Goal: Task Accomplishment & Management: Manage account settings

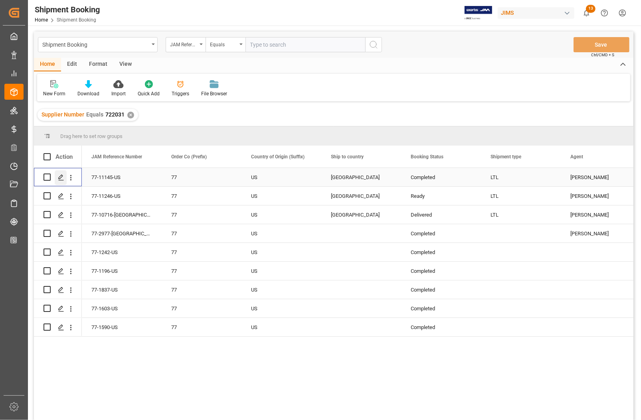
click at [61, 178] on polygon "Press SPACE to select this row." at bounding box center [61, 177] width 4 height 4
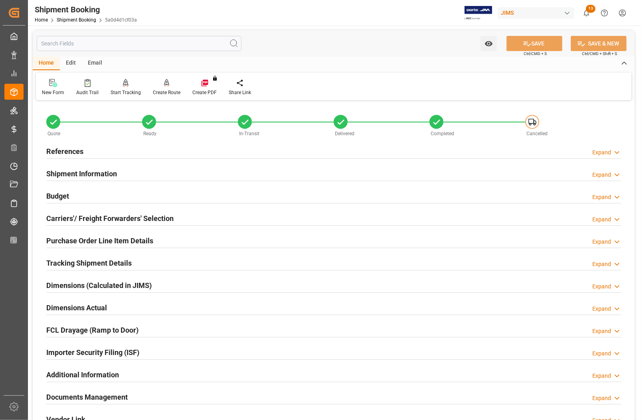
click at [79, 215] on h2 "Carriers'/ Freight Forwarders' Selection" at bounding box center [109, 218] width 127 height 11
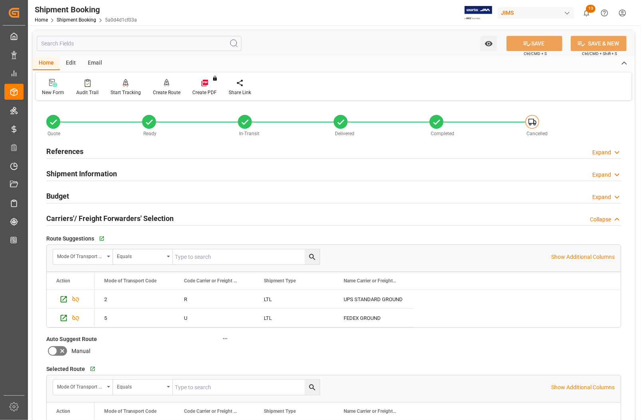
click at [64, 218] on h2 "Carriers'/ Freight Forwarders' Selection" at bounding box center [109, 218] width 127 height 11
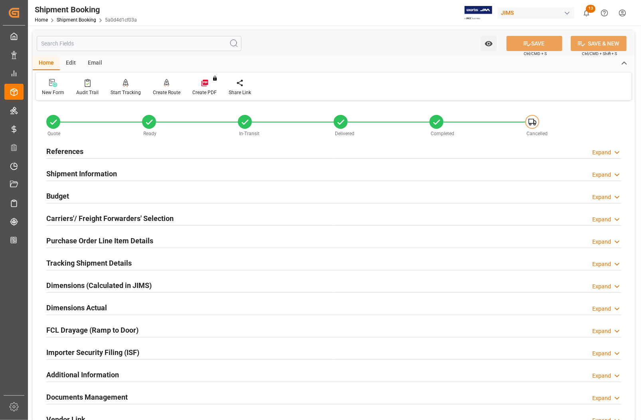
click at [68, 263] on h2 "Tracking Shipment Details" at bounding box center [88, 263] width 85 height 11
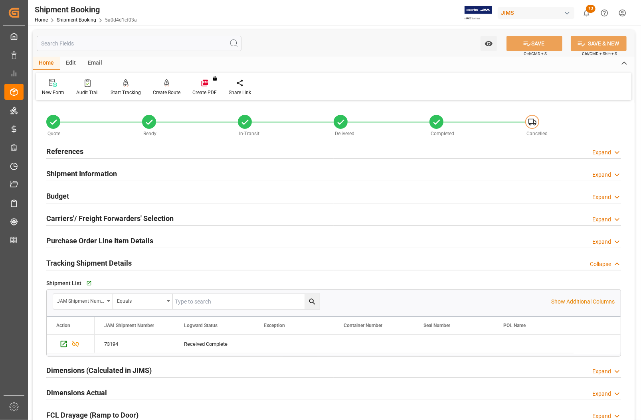
click at [68, 263] on h2 "Tracking Shipment Details" at bounding box center [88, 263] width 85 height 11
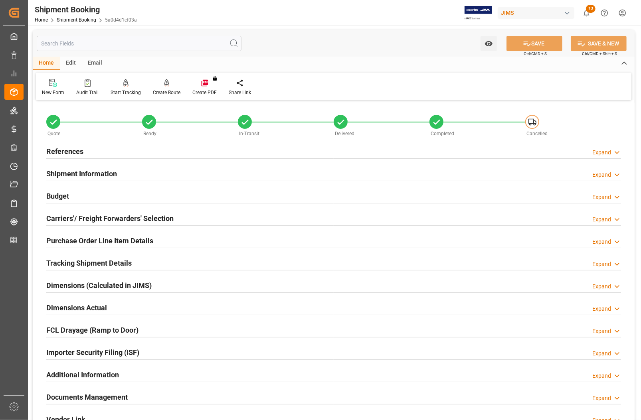
click at [55, 240] on h2 "Purchase Order Line Item Details" at bounding box center [99, 241] width 107 height 11
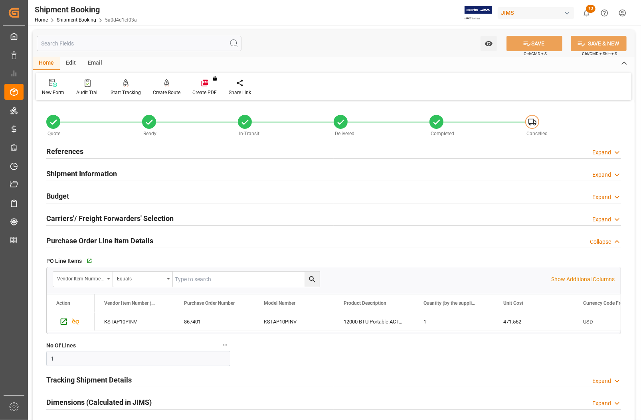
click at [57, 149] on h2 "References" at bounding box center [64, 151] width 37 height 11
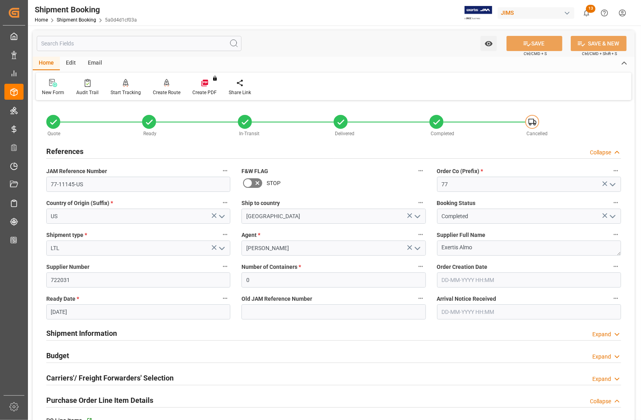
click at [57, 149] on h2 "References" at bounding box center [64, 151] width 37 height 11
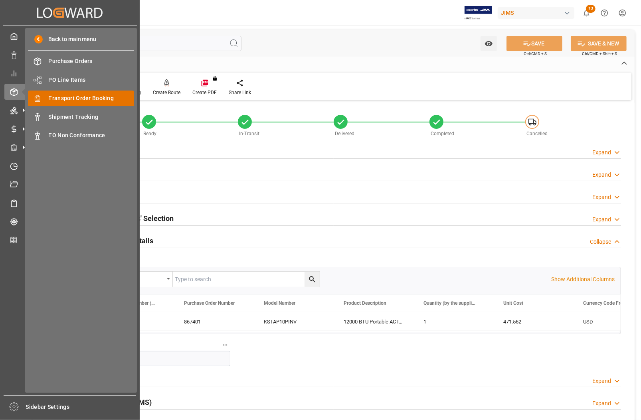
click at [78, 96] on span "Transport Order Booking" at bounding box center [92, 98] width 86 height 8
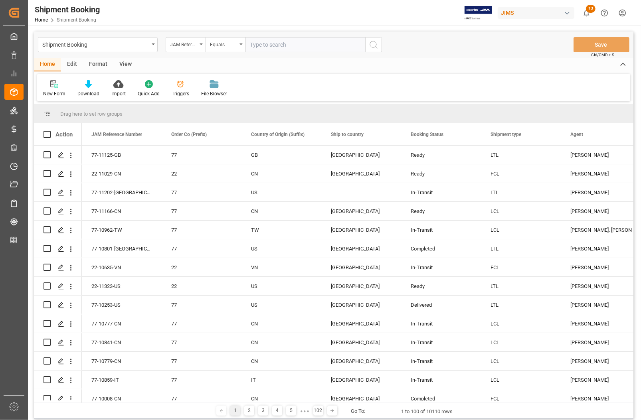
click at [273, 45] on input "text" at bounding box center [306, 44] width 120 height 15
type input "77-11246-US"
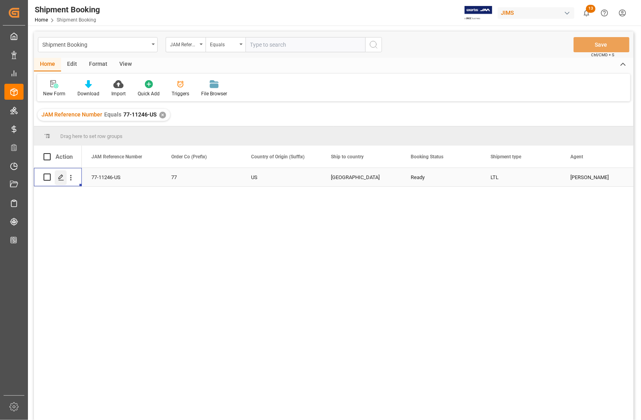
click at [62, 180] on line "Press SPACE to select this row." at bounding box center [61, 180] width 5 height 0
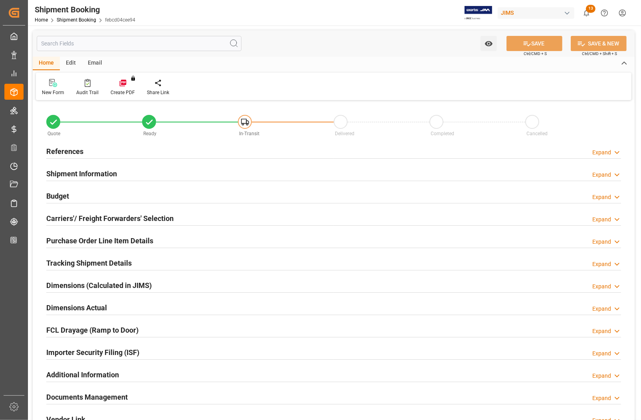
type input "0"
type input "33.111"
type input "240.06"
click at [72, 196] on div "Budget Expand" at bounding box center [333, 195] width 575 height 15
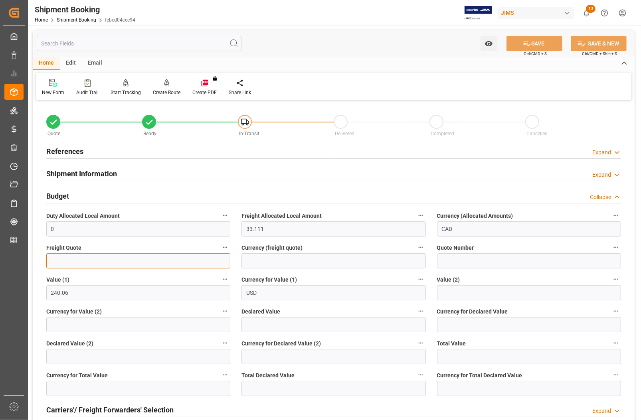
click at [67, 258] on input "text" at bounding box center [138, 261] width 184 height 15
type input "35"
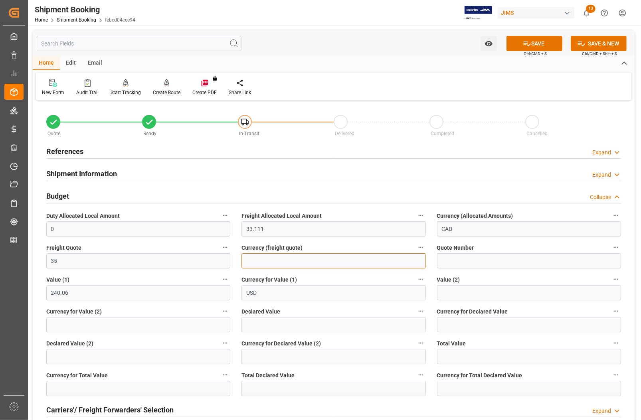
click at [258, 261] on input at bounding box center [334, 261] width 184 height 15
type input "CAD"
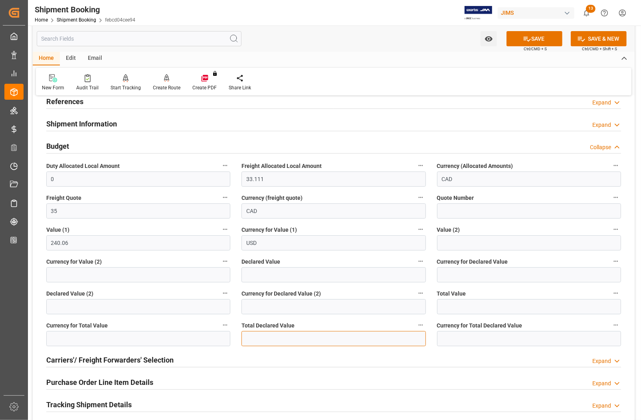
drag, startPoint x: 264, startPoint y: 340, endPoint x: 252, endPoint y: 370, distance: 32.0
click at [264, 341] on input "text" at bounding box center [334, 338] width 184 height 15
type input "240.06"
click at [445, 335] on input at bounding box center [529, 338] width 184 height 15
type input "USD"
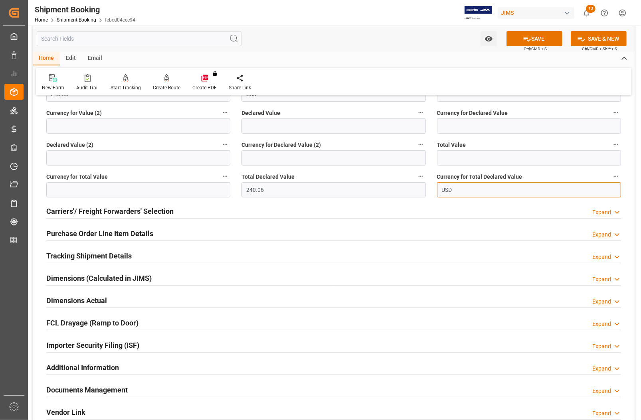
scroll to position [200, 0]
click at [110, 234] on h2 "Purchase Order Line Item Details" at bounding box center [99, 233] width 107 height 11
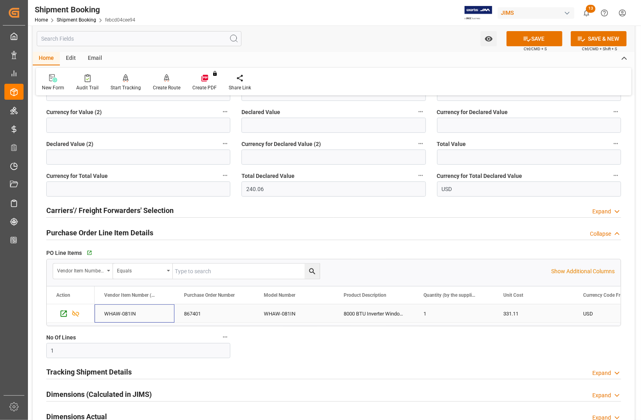
click at [134, 316] on div "WHAW-081IN" at bounding box center [135, 314] width 80 height 18
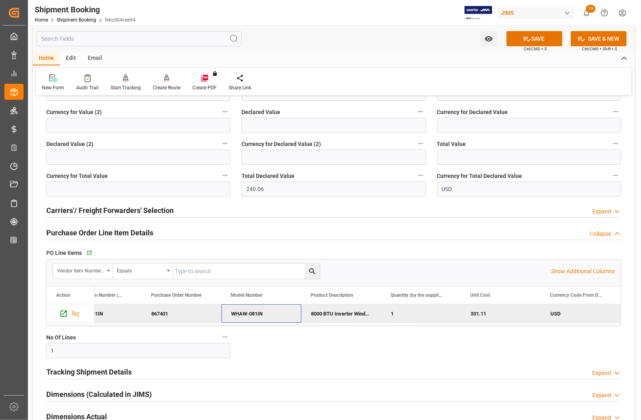
scroll to position [0, 0]
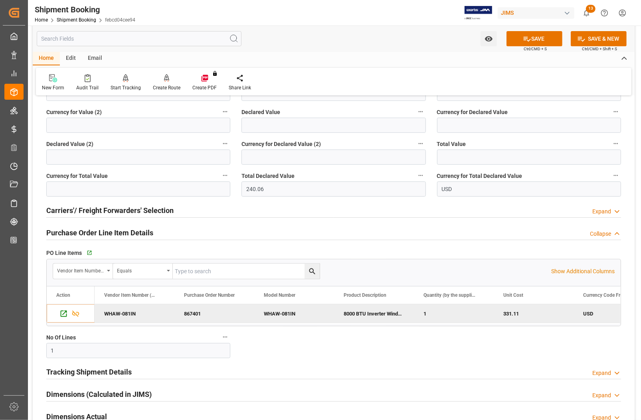
click at [70, 212] on h2 "Carriers'/ Freight Forwarders' Selection" at bounding box center [109, 210] width 127 height 11
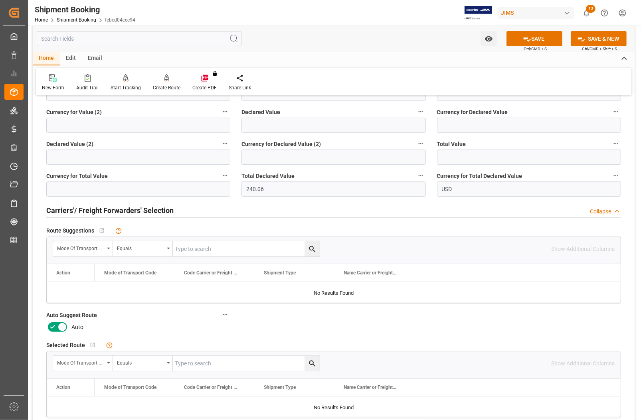
click at [60, 325] on icon at bounding box center [62, 328] width 10 height 10
click at [0, 0] on input "checkbox" at bounding box center [0, 0] width 0 height 0
click at [523, 35] on icon at bounding box center [527, 39] width 8 height 8
click at [168, 85] on div "Create Route" at bounding box center [167, 87] width 28 height 7
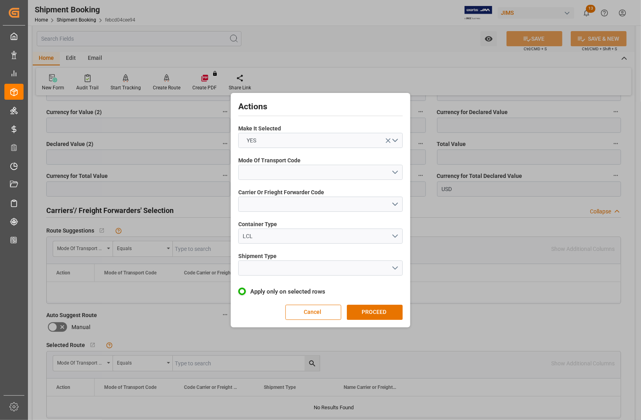
click at [277, 170] on button "open menu" at bounding box center [320, 172] width 164 height 15
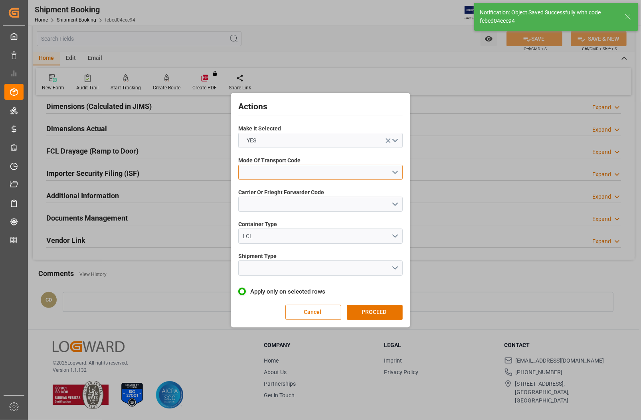
scroll to position [8, 0]
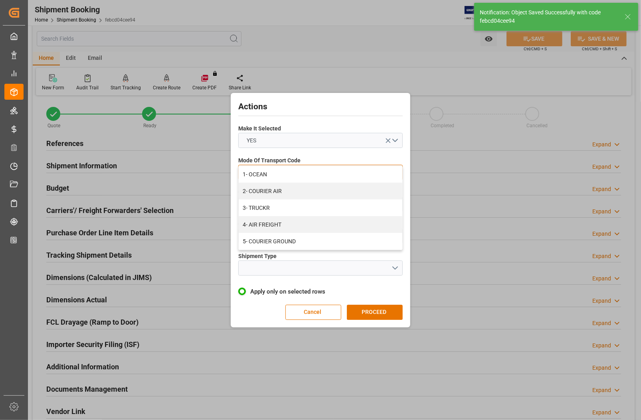
click at [276, 240] on div "5- COURIER GROUND" at bounding box center [321, 241] width 164 height 17
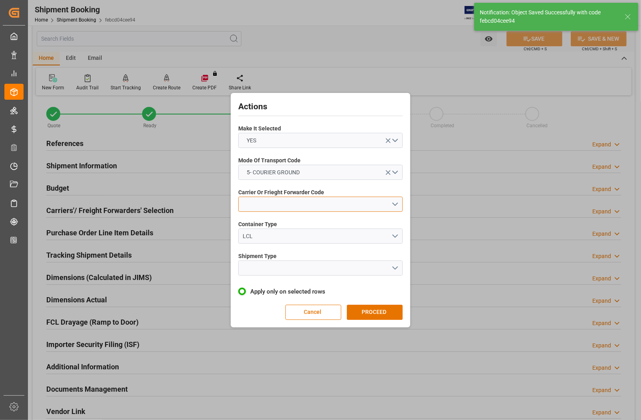
click at [284, 199] on button "open menu" at bounding box center [320, 204] width 164 height 15
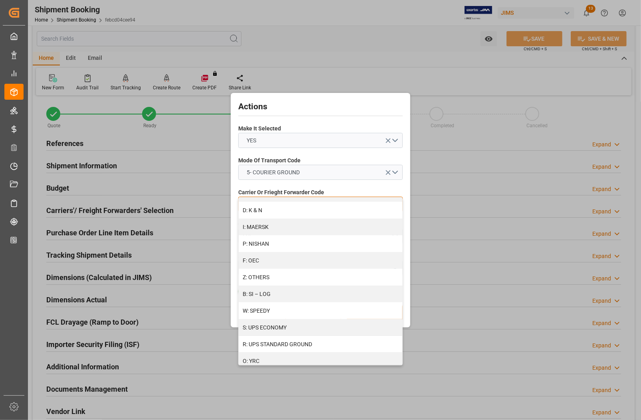
scroll to position [399, 0]
click at [281, 343] on div "R: UPS STANDARD GROUND" at bounding box center [321, 343] width 164 height 17
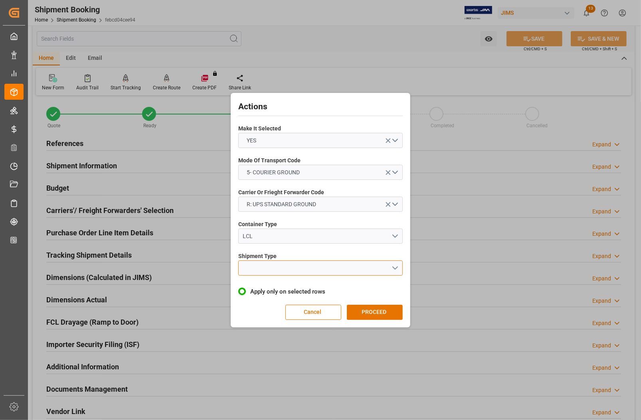
click at [271, 266] on button "open menu" at bounding box center [320, 268] width 164 height 15
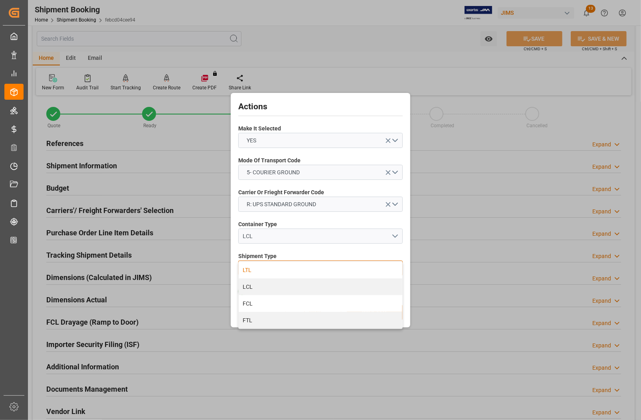
click at [266, 268] on div "LTL" at bounding box center [321, 270] width 164 height 17
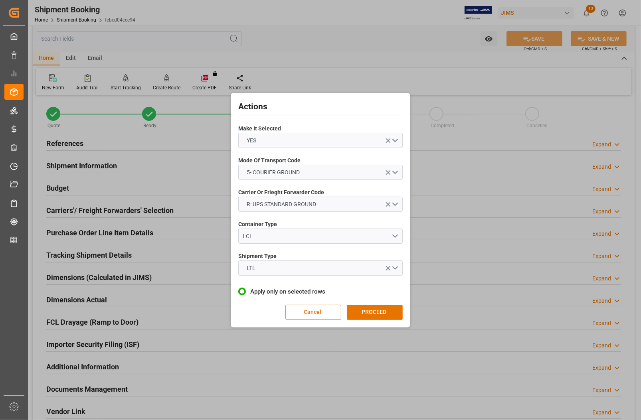
click at [371, 311] on button "PROCEED" at bounding box center [375, 312] width 56 height 15
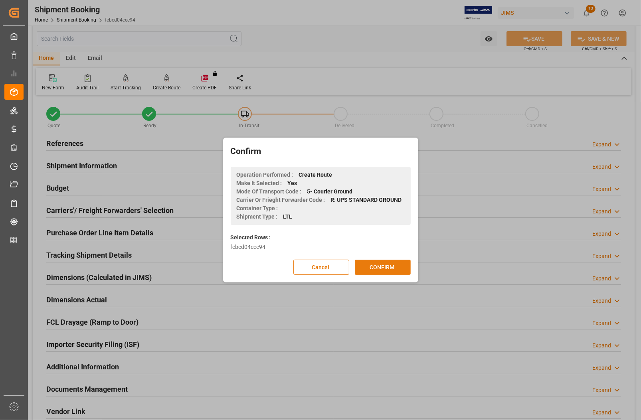
click at [392, 269] on button "CONFIRM" at bounding box center [383, 267] width 56 height 15
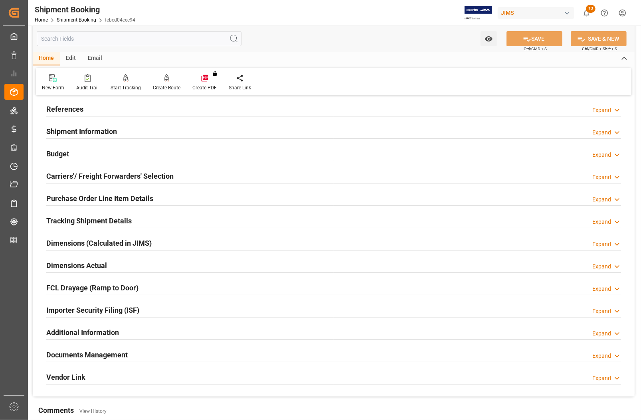
scroll to position [100, 0]
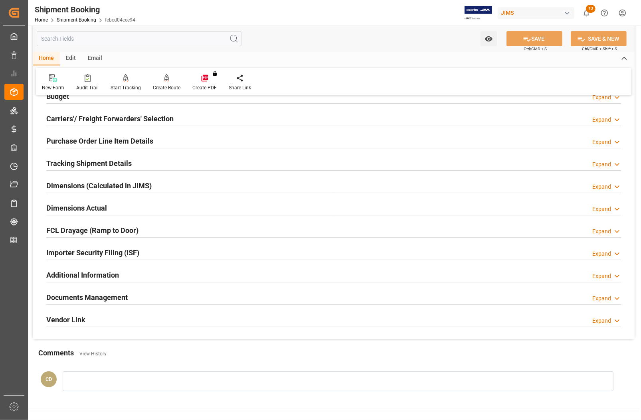
click at [96, 294] on h2 "Documents Management" at bounding box center [86, 297] width 81 height 11
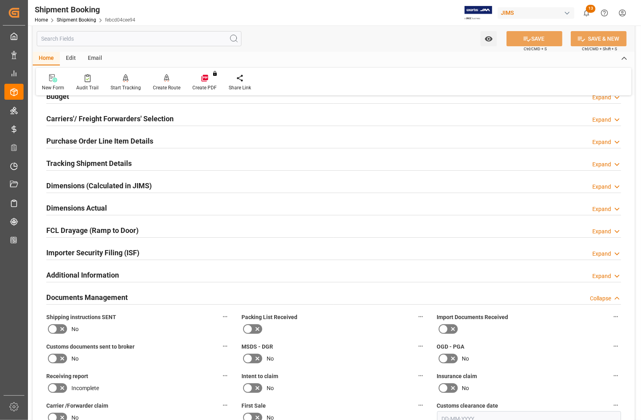
click at [446, 329] on icon at bounding box center [444, 330] width 10 height 10
click at [0, 0] on input "checkbox" at bounding box center [0, 0] width 0 height 0
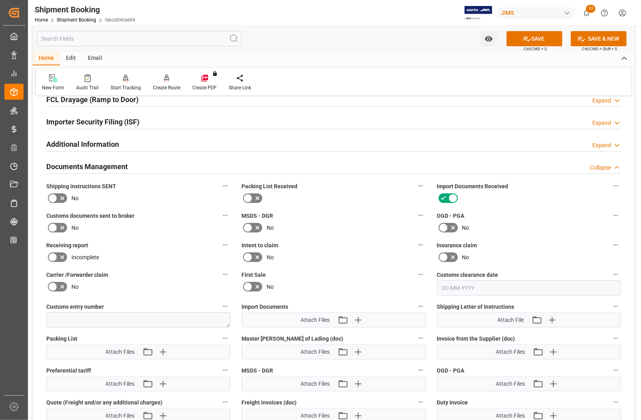
scroll to position [250, 0]
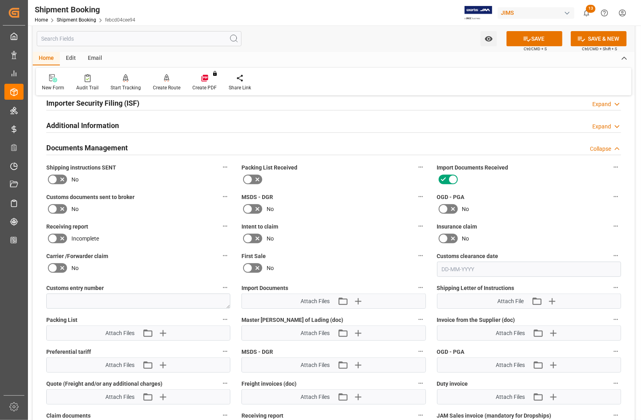
click at [50, 210] on icon at bounding box center [53, 209] width 10 height 10
click at [0, 0] on input "checkbox" at bounding box center [0, 0] width 0 height 0
click at [359, 298] on icon "button" at bounding box center [358, 302] width 8 height 8
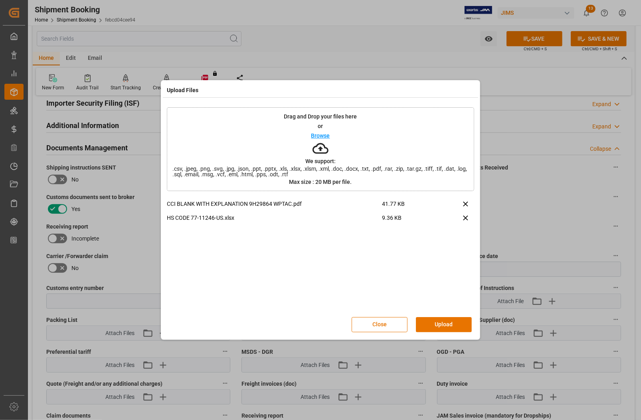
click at [447, 323] on button "Upload" at bounding box center [444, 324] width 56 height 15
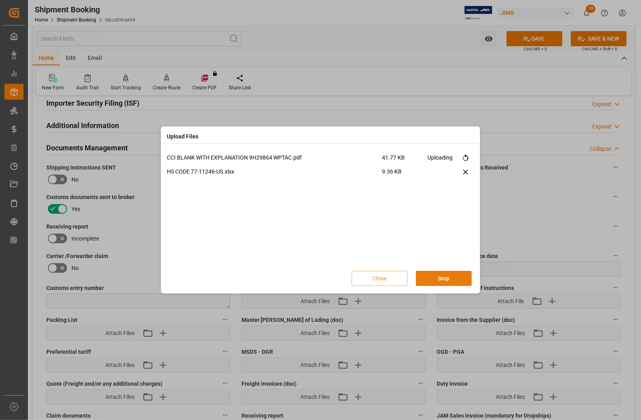
click at [444, 282] on button "Stop" at bounding box center [444, 278] width 56 height 15
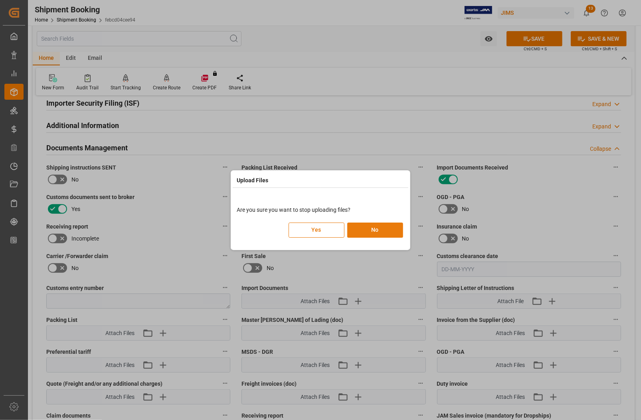
click at [372, 232] on button "No" at bounding box center [375, 230] width 56 height 15
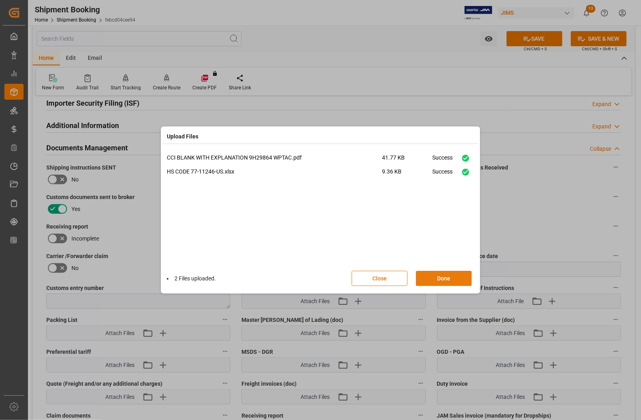
click at [441, 276] on button "Done" at bounding box center [444, 278] width 56 height 15
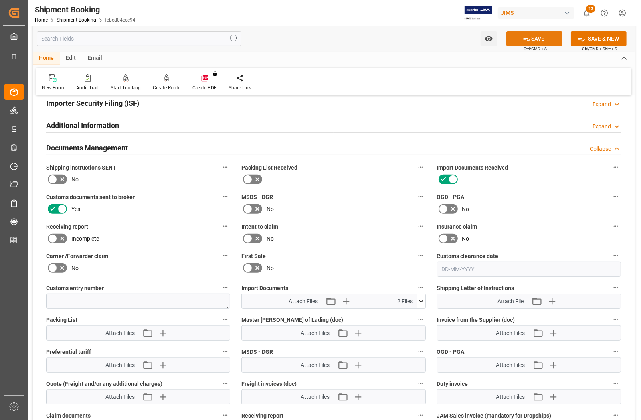
click at [524, 33] on button "SAVE" at bounding box center [535, 38] width 56 height 15
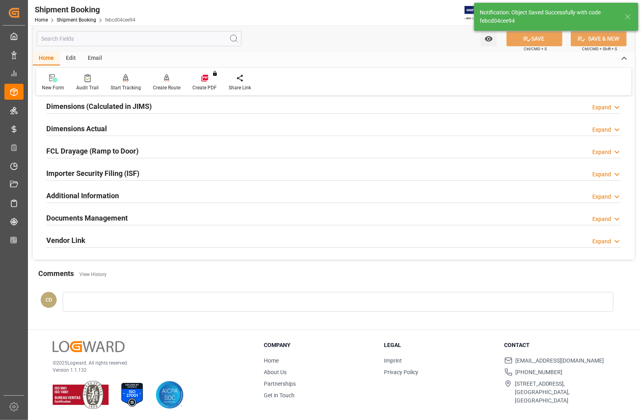
scroll to position [180, 0]
click at [79, 130] on h2 "Dimensions Actual" at bounding box center [76, 128] width 61 height 11
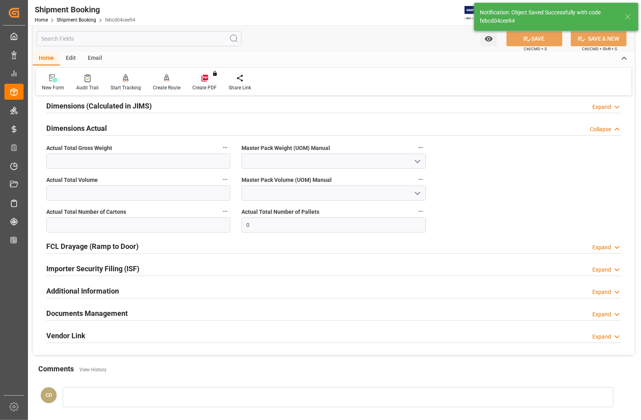
scroll to position [250, 0]
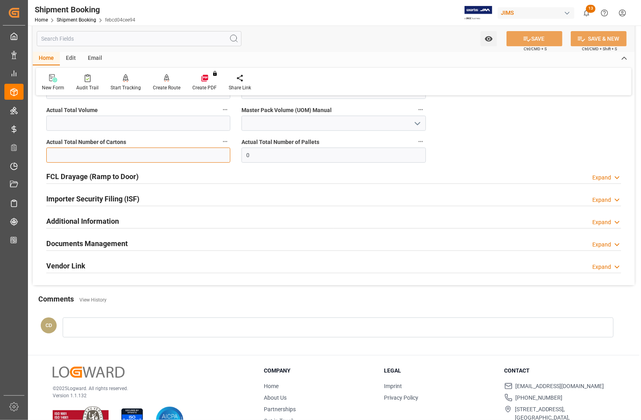
click at [76, 159] on input "text" at bounding box center [138, 155] width 184 height 15
type input "1"
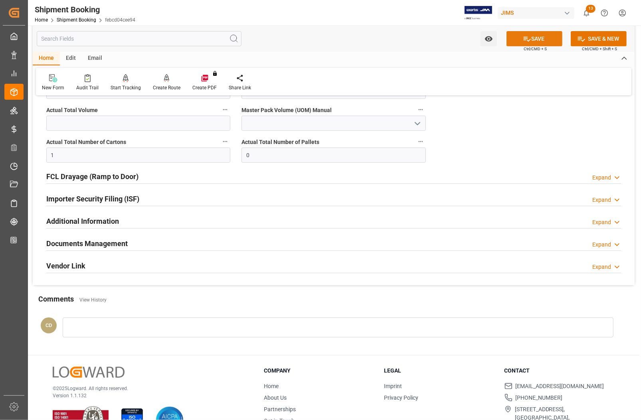
click at [511, 39] on button "SAVE" at bounding box center [535, 38] width 56 height 15
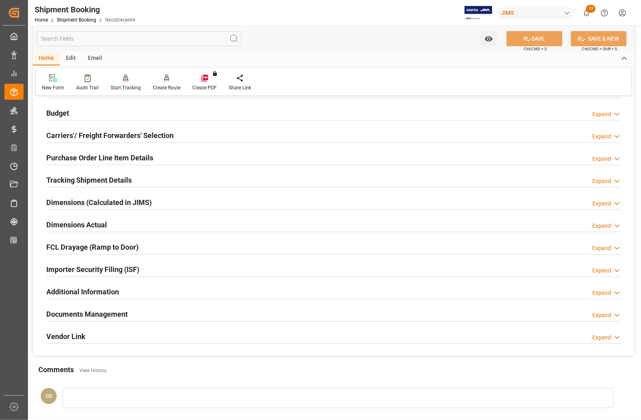
scroll to position [80, 0]
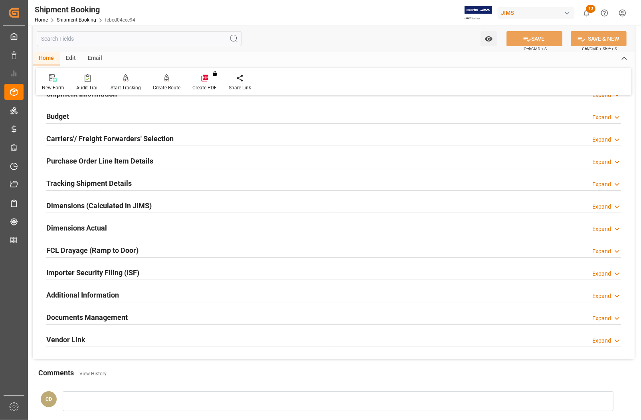
click at [84, 226] on h2 "Dimensions Actual" at bounding box center [76, 228] width 61 height 11
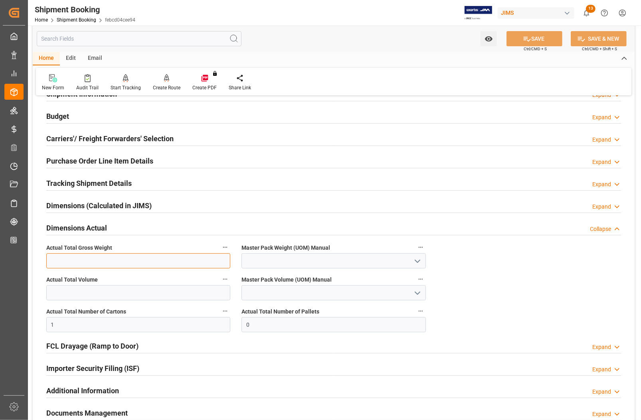
click at [84, 266] on input "text" at bounding box center [138, 261] width 184 height 15
type input "40"
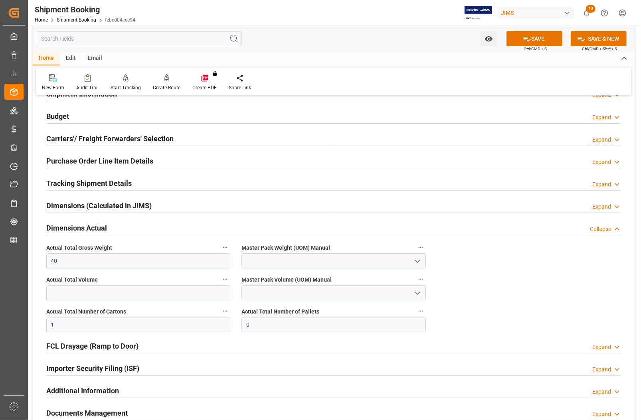
click at [414, 262] on icon "open menu" at bounding box center [418, 262] width 10 height 10
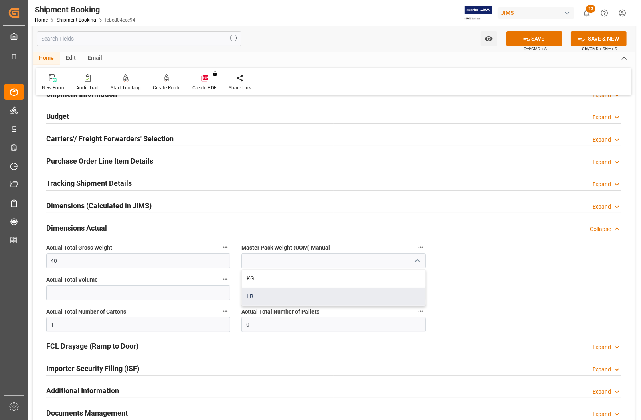
click at [304, 297] on div "LB" at bounding box center [333, 297] width 183 height 18
type input "LB"
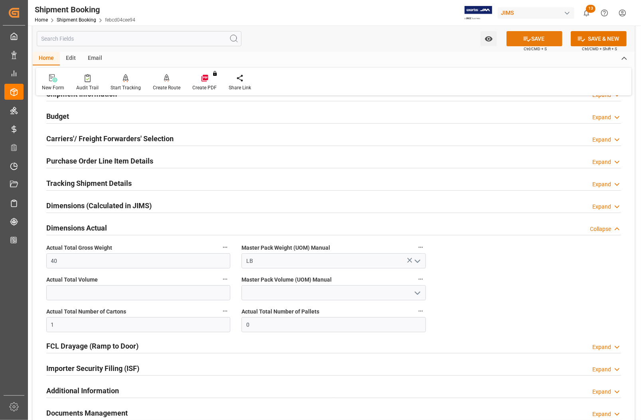
click at [527, 38] on icon at bounding box center [527, 39] width 8 height 8
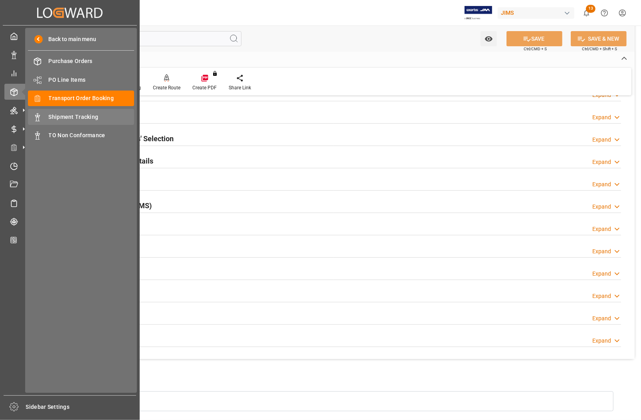
click at [77, 117] on span "Shipment Tracking" at bounding box center [92, 117] width 86 height 8
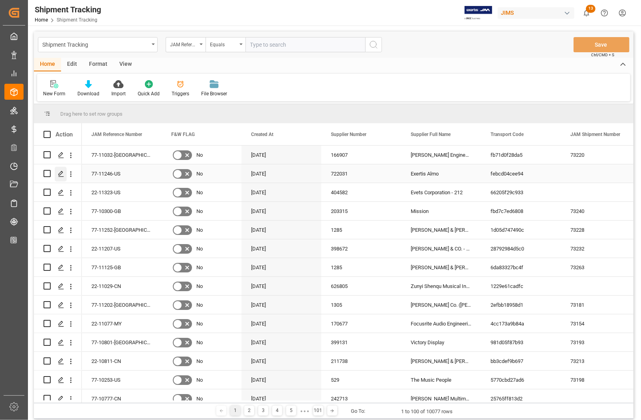
click at [58, 176] on icon "Press SPACE to select this row." at bounding box center [61, 174] width 6 height 6
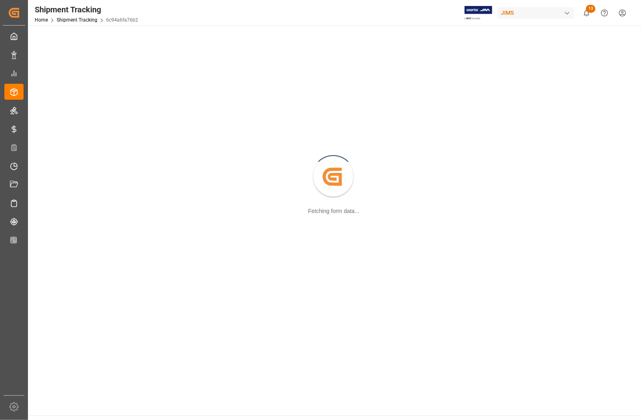
click at [58, 176] on div "Created by potrace 1.15, written by Peter Selinger 2001-2017 Fetching form data…" at bounding box center [334, 177] width 602 height 294
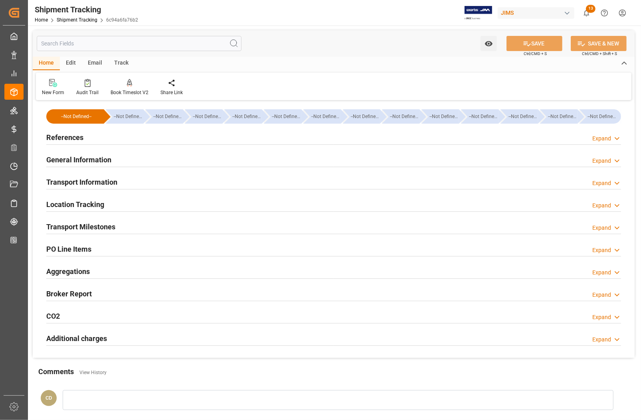
click at [60, 180] on h2 "Transport Information" at bounding box center [81, 182] width 71 height 11
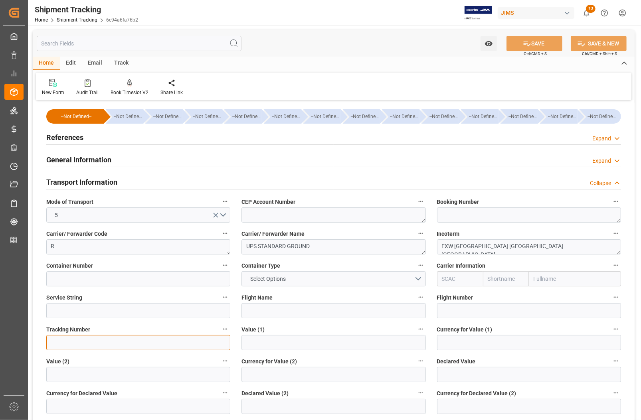
click at [96, 346] on input at bounding box center [138, 342] width 184 height 15
paste input "1Z7FW4596829218797"
type input "1Z7FW4596829218797"
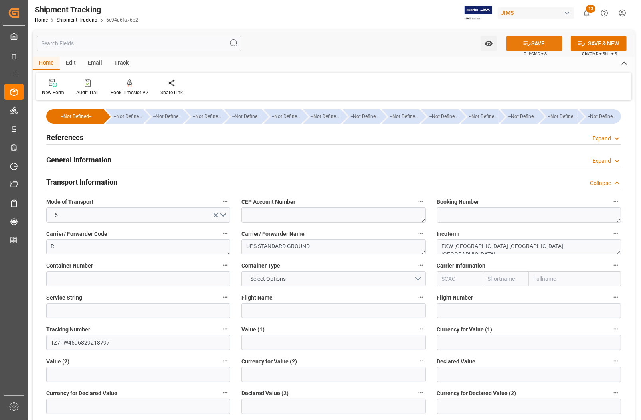
click at [524, 42] on icon at bounding box center [527, 44] width 7 height 5
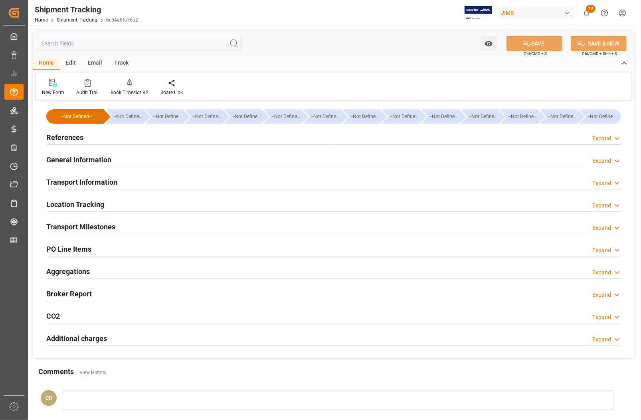
click at [76, 136] on h2 "References" at bounding box center [64, 137] width 37 height 11
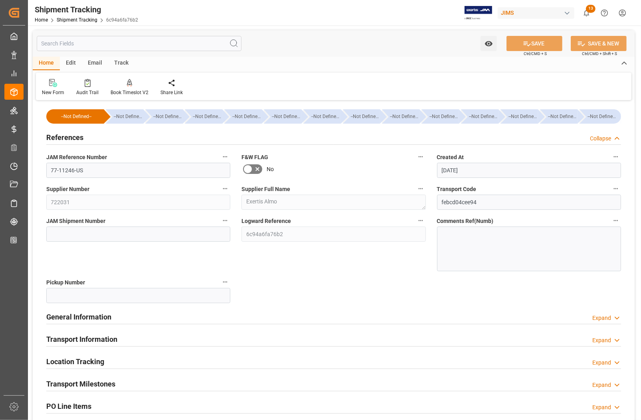
click at [80, 382] on h2 "Transport Milestones" at bounding box center [80, 384] width 69 height 11
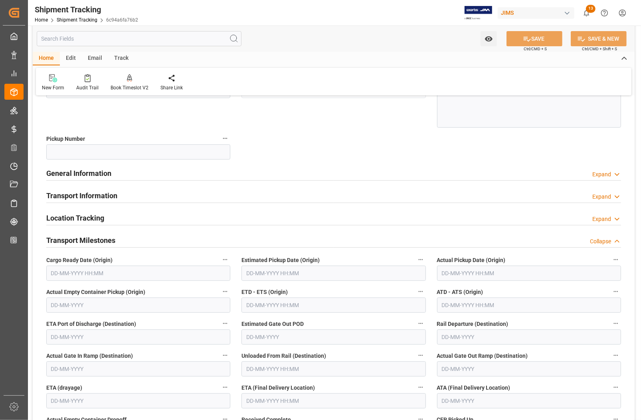
scroll to position [150, 0]
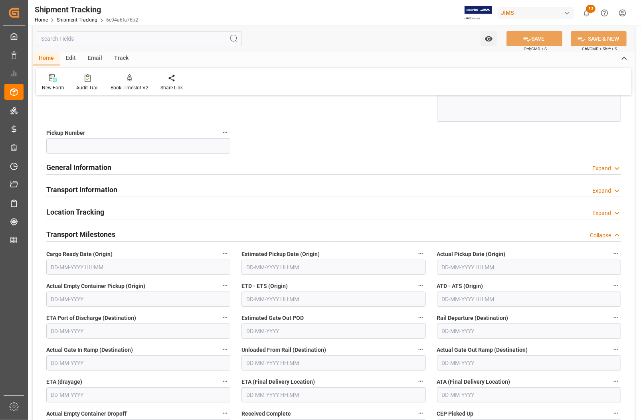
click at [80, 268] on input "text" at bounding box center [138, 267] width 184 height 15
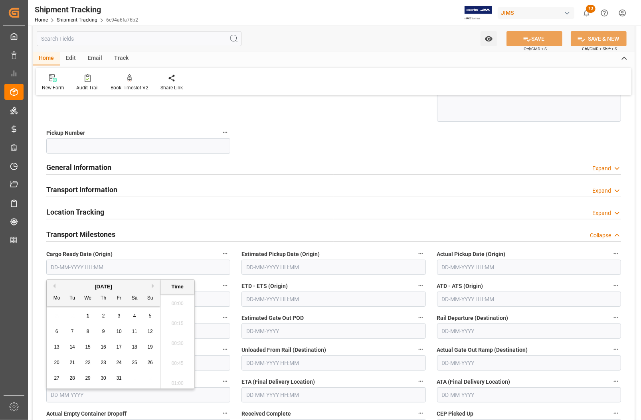
scroll to position [881, 0]
click at [56, 315] on div "29 30 1 2 3 4 5" at bounding box center [103, 317] width 109 height 16
click at [120, 363] on span "24" at bounding box center [118, 363] width 5 height 6
type input "24-10-2025 00:00"
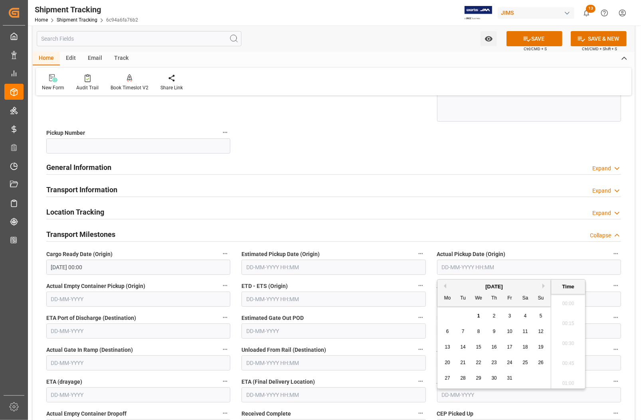
click at [493, 267] on input "text" at bounding box center [529, 267] width 184 height 15
click at [445, 319] on div "29 30 1 2 3 4 5" at bounding box center [494, 317] width 109 height 16
click at [510, 363] on span "24" at bounding box center [509, 363] width 5 height 6
click at [444, 286] on button "Previous Month" at bounding box center [444, 286] width 5 height 5
click at [479, 363] on span "24" at bounding box center [478, 363] width 5 height 6
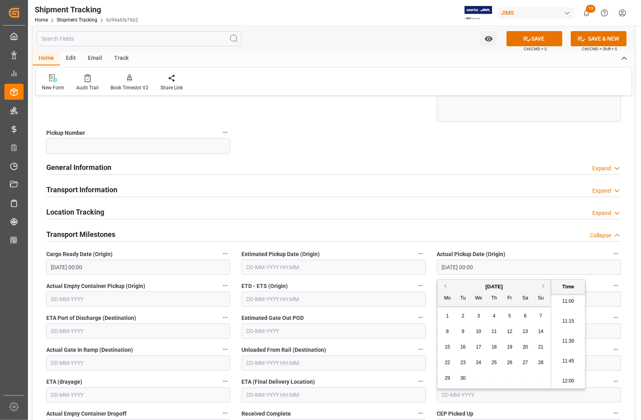
type input "24-09-2025 00:00"
click at [117, 267] on input "24-10-2025 00:00" at bounding box center [138, 267] width 184 height 15
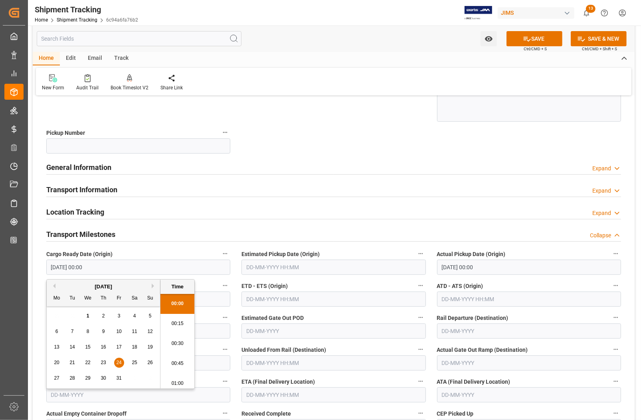
click at [55, 285] on button "Previous Month" at bounding box center [53, 286] width 5 height 5
click at [87, 361] on span "24" at bounding box center [87, 363] width 5 height 6
type input "24-09-2025 00:00"
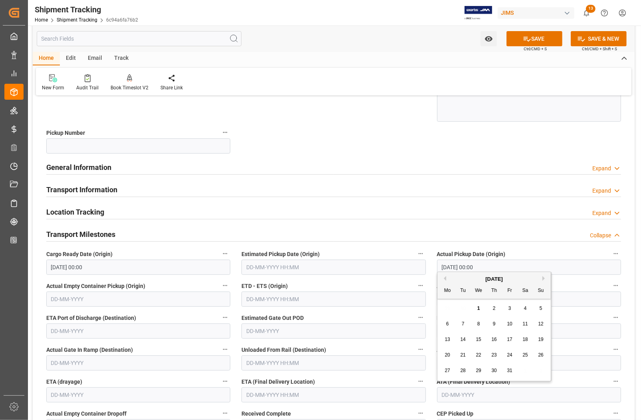
click at [453, 394] on input "text" at bounding box center [529, 395] width 184 height 15
click at [443, 367] on div "27" at bounding box center [448, 372] width 10 height 10
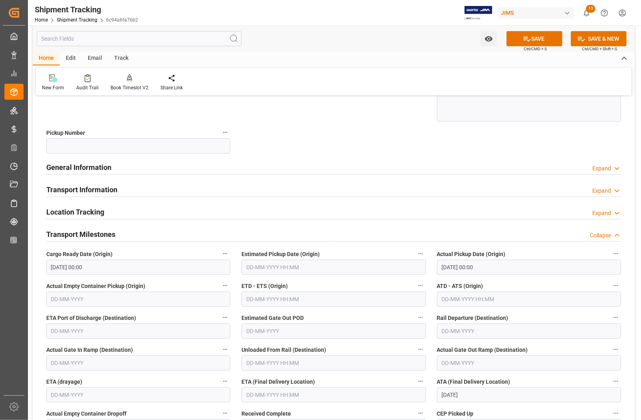
click at [450, 398] on input "27-10-2025" at bounding box center [529, 395] width 184 height 15
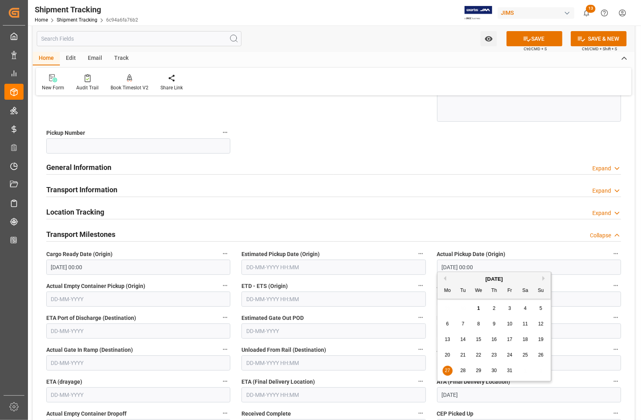
click at [446, 279] on button "Previous Month" at bounding box center [444, 278] width 5 height 5
click at [508, 356] on span "26" at bounding box center [509, 356] width 5 height 6
type input "26-09-2025"
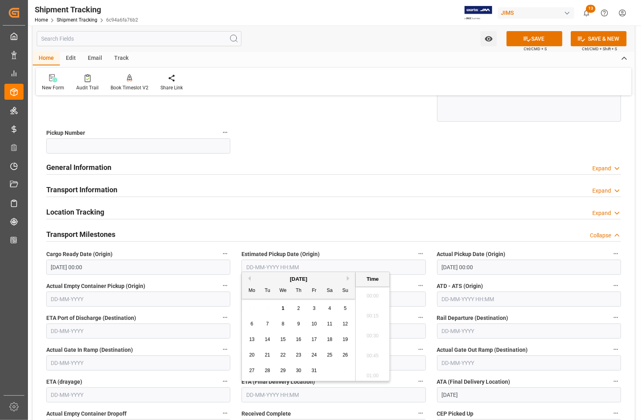
click at [273, 395] on input "text" at bounding box center [334, 395] width 184 height 15
click at [248, 313] on div "29 30 1 2 3 4 5" at bounding box center [298, 309] width 109 height 16
click at [248, 279] on button "Previous Month" at bounding box center [248, 278] width 5 height 5
click at [314, 358] on span "26" at bounding box center [313, 356] width 5 height 6
type input "26-09-2025 00:00"
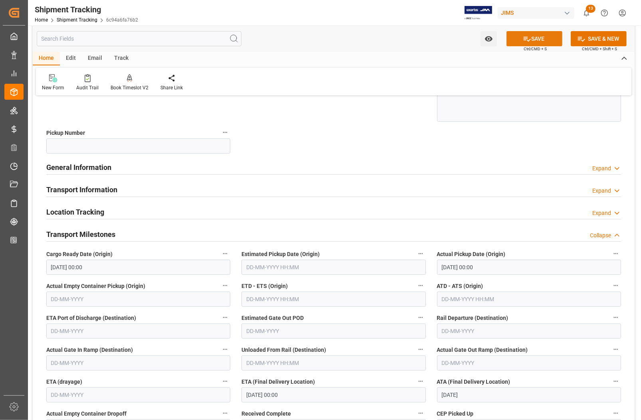
click at [531, 39] on button "SAVE" at bounding box center [535, 38] width 56 height 15
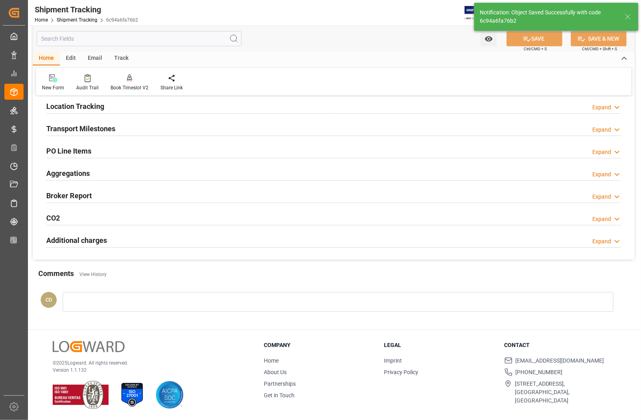
scroll to position [0, 0]
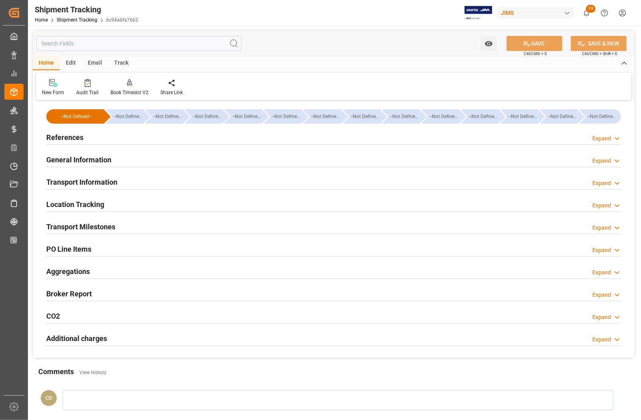
click at [218, 85] on div "New Form Audit Trail Book Timeslot V2 Book a Timeslot for the shipment Share Li…" at bounding box center [334, 87] width 596 height 28
click at [130, 165] on div "General Information Expand" at bounding box center [333, 159] width 575 height 15
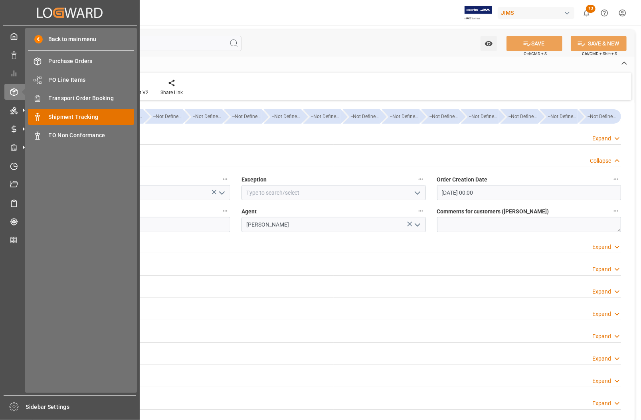
click at [56, 119] on span "Shipment Tracking" at bounding box center [92, 117] width 86 height 8
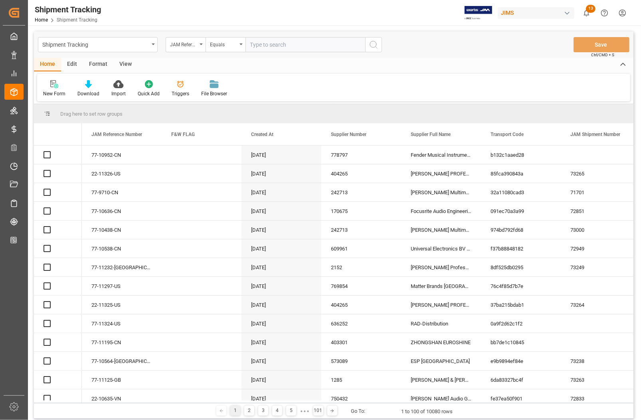
drag, startPoint x: 287, startPoint y: 40, endPoint x: 285, endPoint y: 48, distance: 7.8
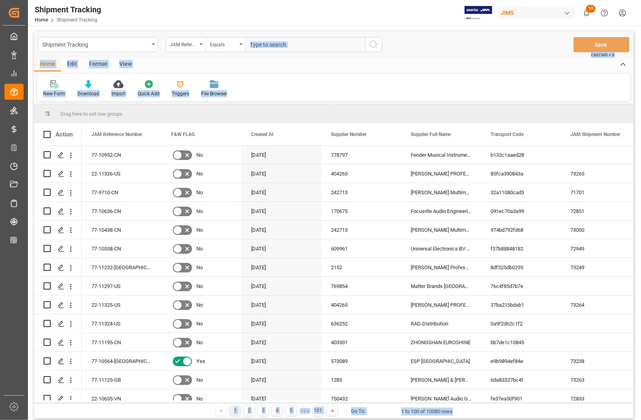
click at [285, 48] on input "text" at bounding box center [306, 44] width 120 height 15
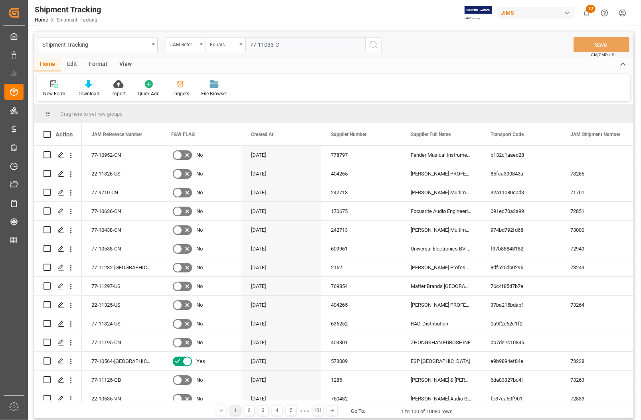
type input "77-11033-CN"
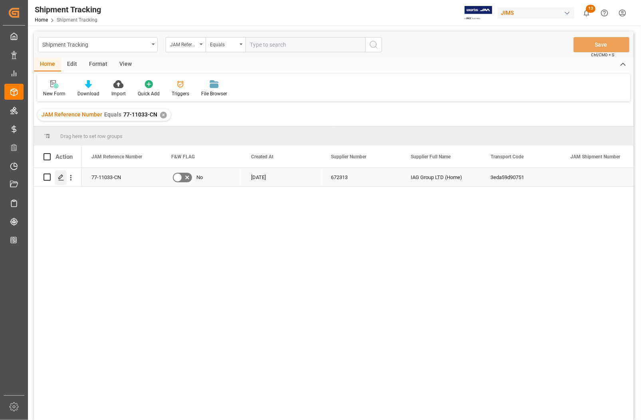
click at [60, 177] on icon "Press SPACE to select this row." at bounding box center [61, 177] width 6 height 6
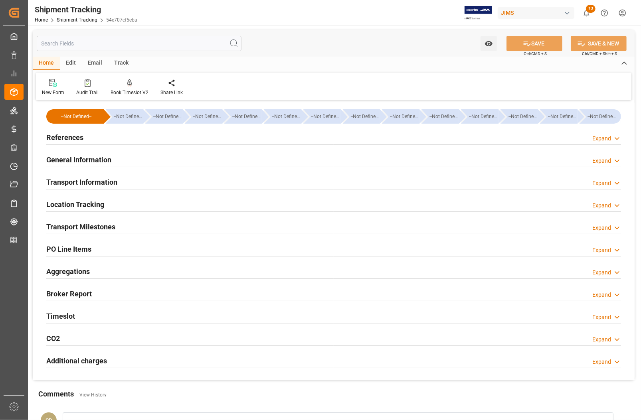
type input "26-09-2025 00:00"
type input "29-09-2025 00:00"
type input "29-09-2025"
type input "30-09-2025"
type input "03-11-2025 00:00"
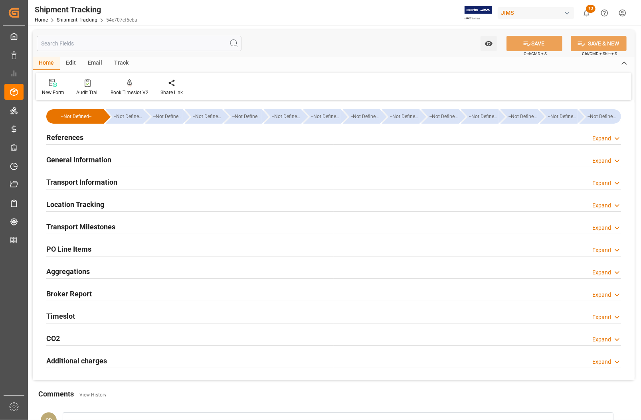
type input "05-11-2025"
type input "15-11-2025 00:00"
click at [60, 229] on h2 "Transport Milestones" at bounding box center [80, 227] width 69 height 11
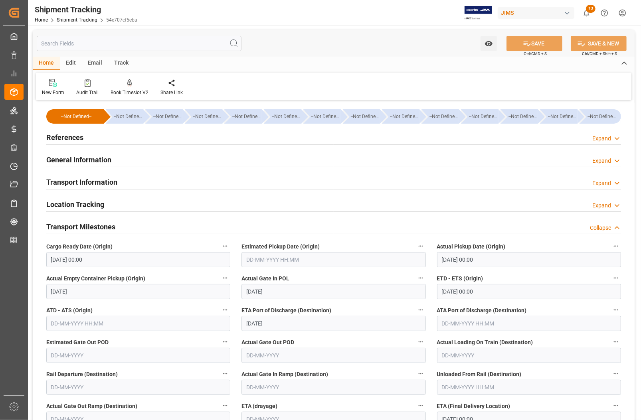
scroll to position [50, 0]
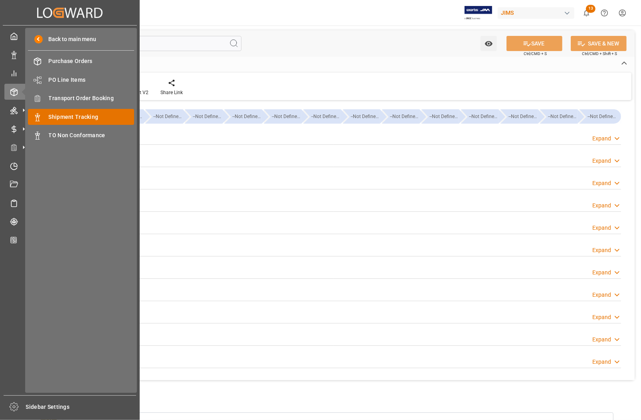
click at [63, 117] on span "Shipment Tracking" at bounding box center [92, 117] width 86 height 8
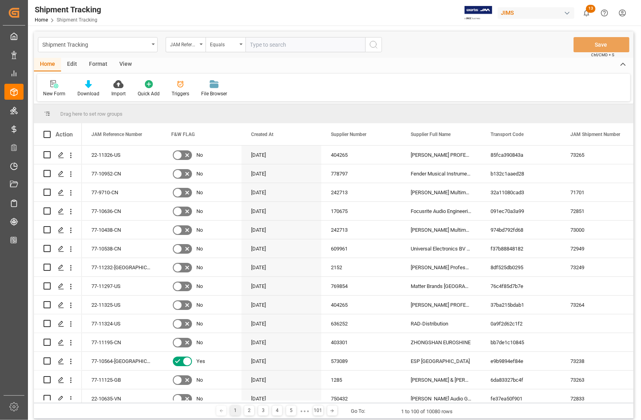
click at [264, 45] on input "text" at bounding box center [306, 44] width 120 height 15
type input "77-11033-CN"
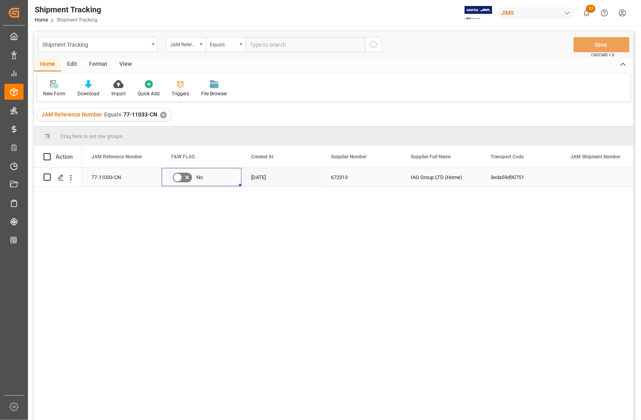
click at [225, 178] on div "No" at bounding box center [201, 177] width 61 height 18
